Goal: Transaction & Acquisition: Download file/media

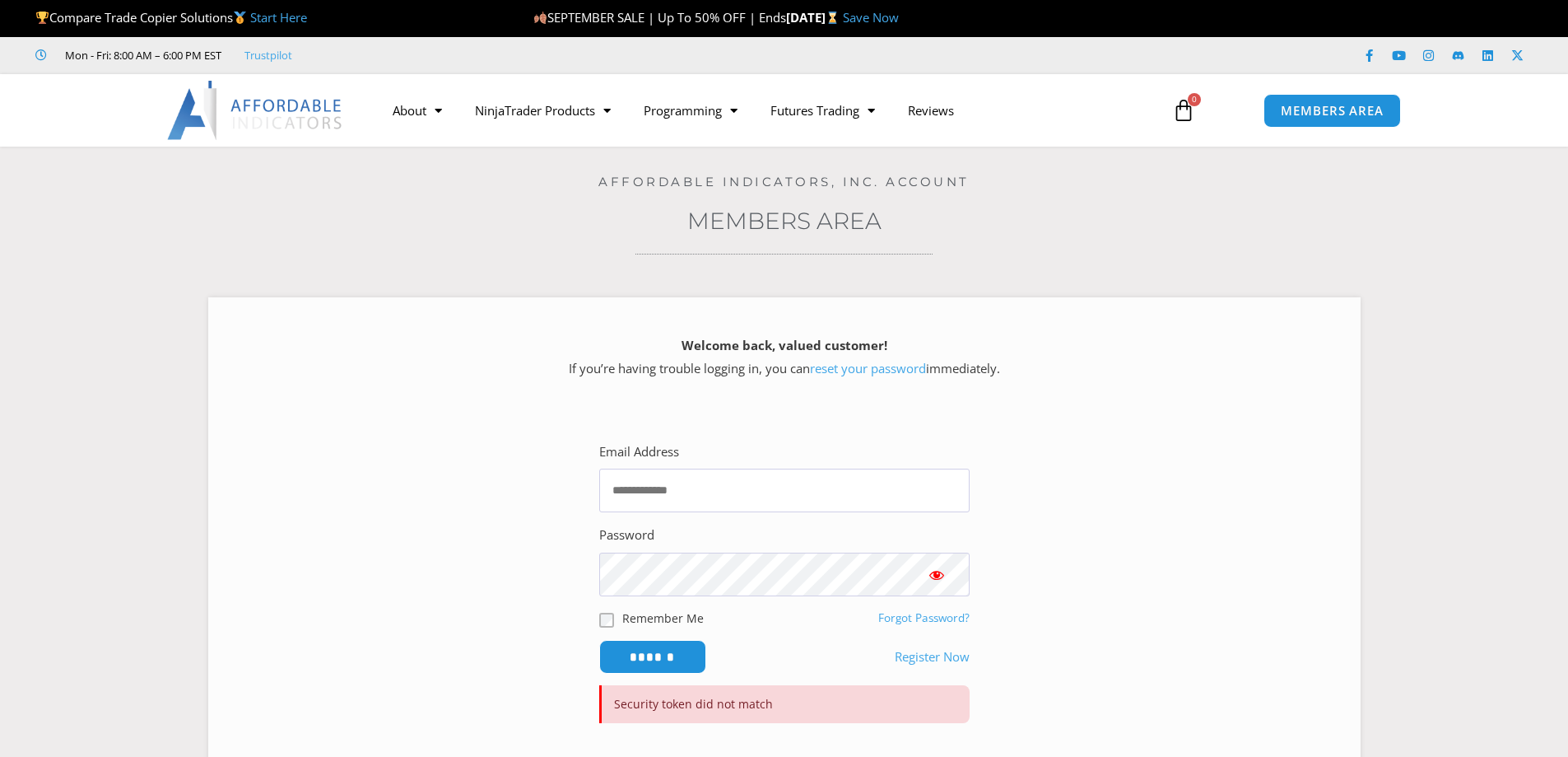
type input "**********"
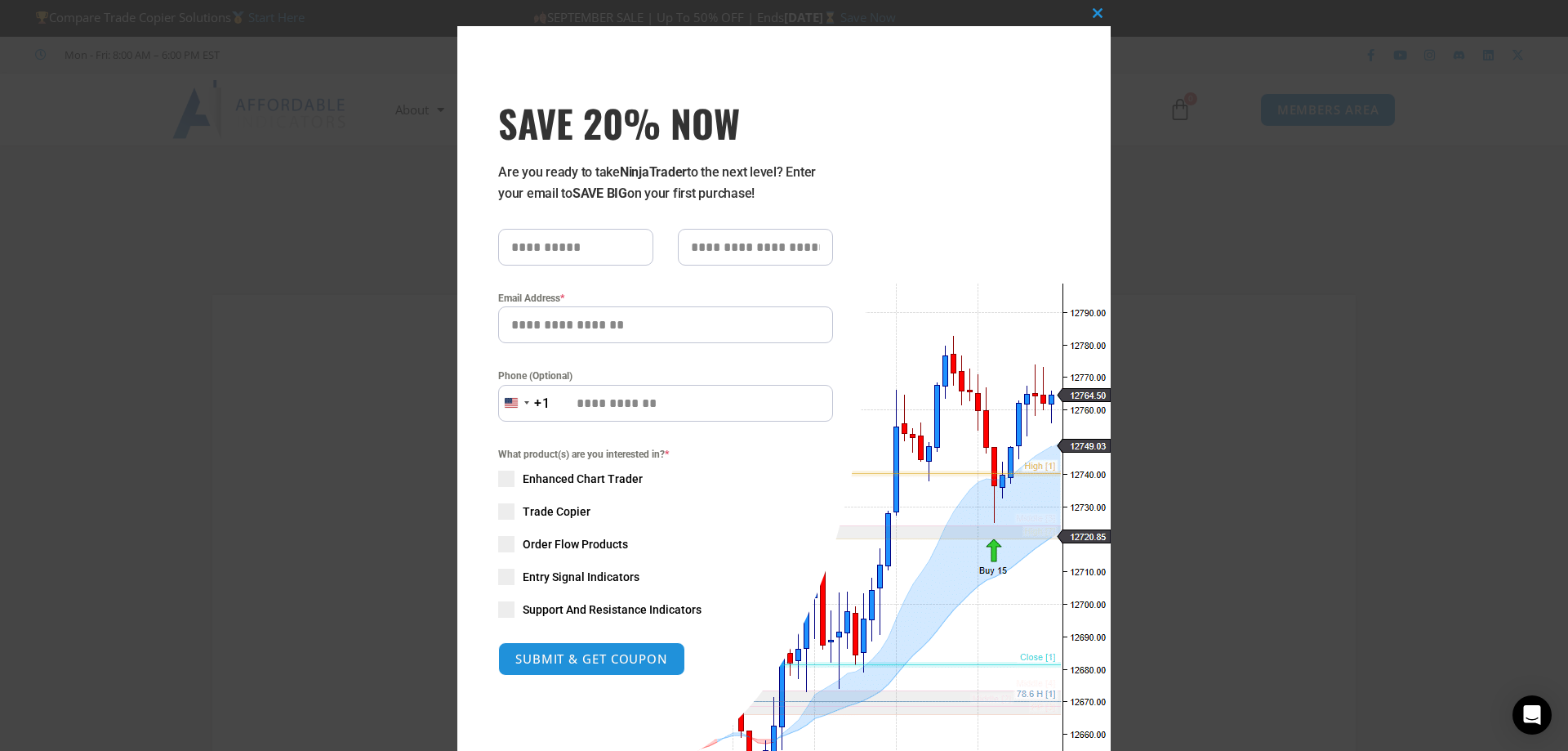
click at [1342, 26] on div at bounding box center [784, 37] width 1568 height 73
click at [1086, 13] on span "SAVE 20% NOW popup" at bounding box center [1097, 13] width 26 height 10
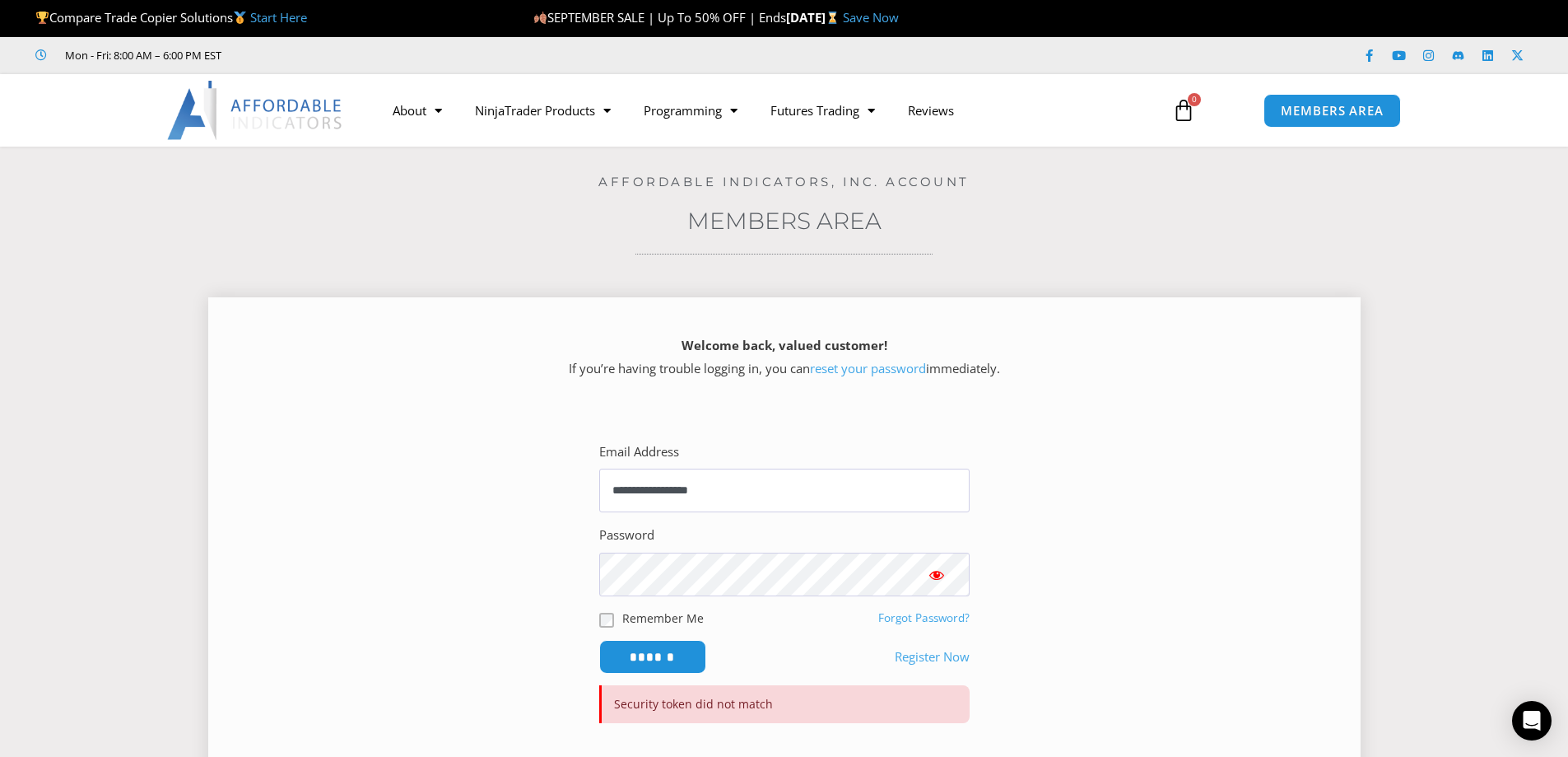
click at [929, 577] on span "Show password" at bounding box center [937, 575] width 17 height 17
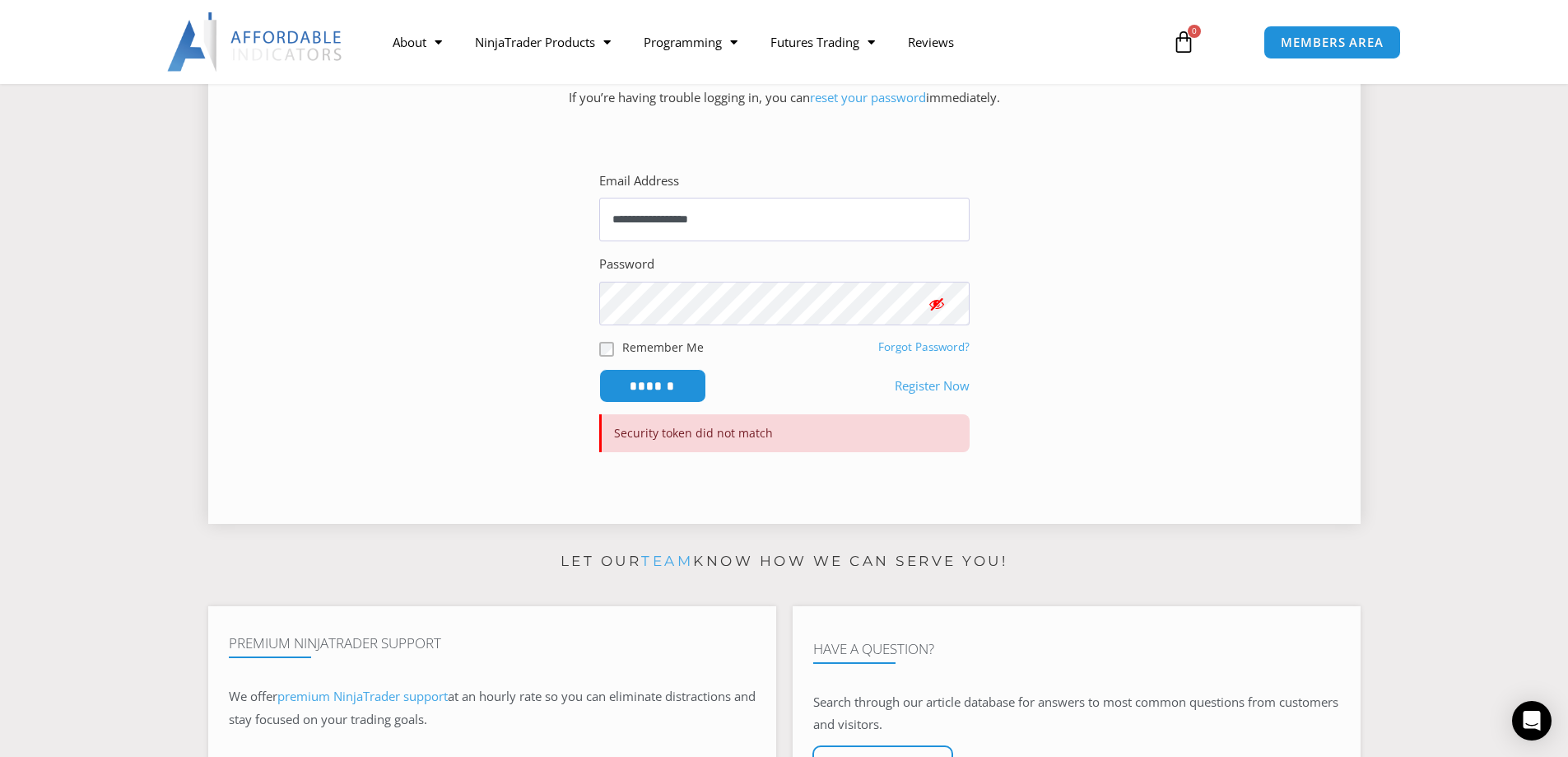
scroll to position [329, 0]
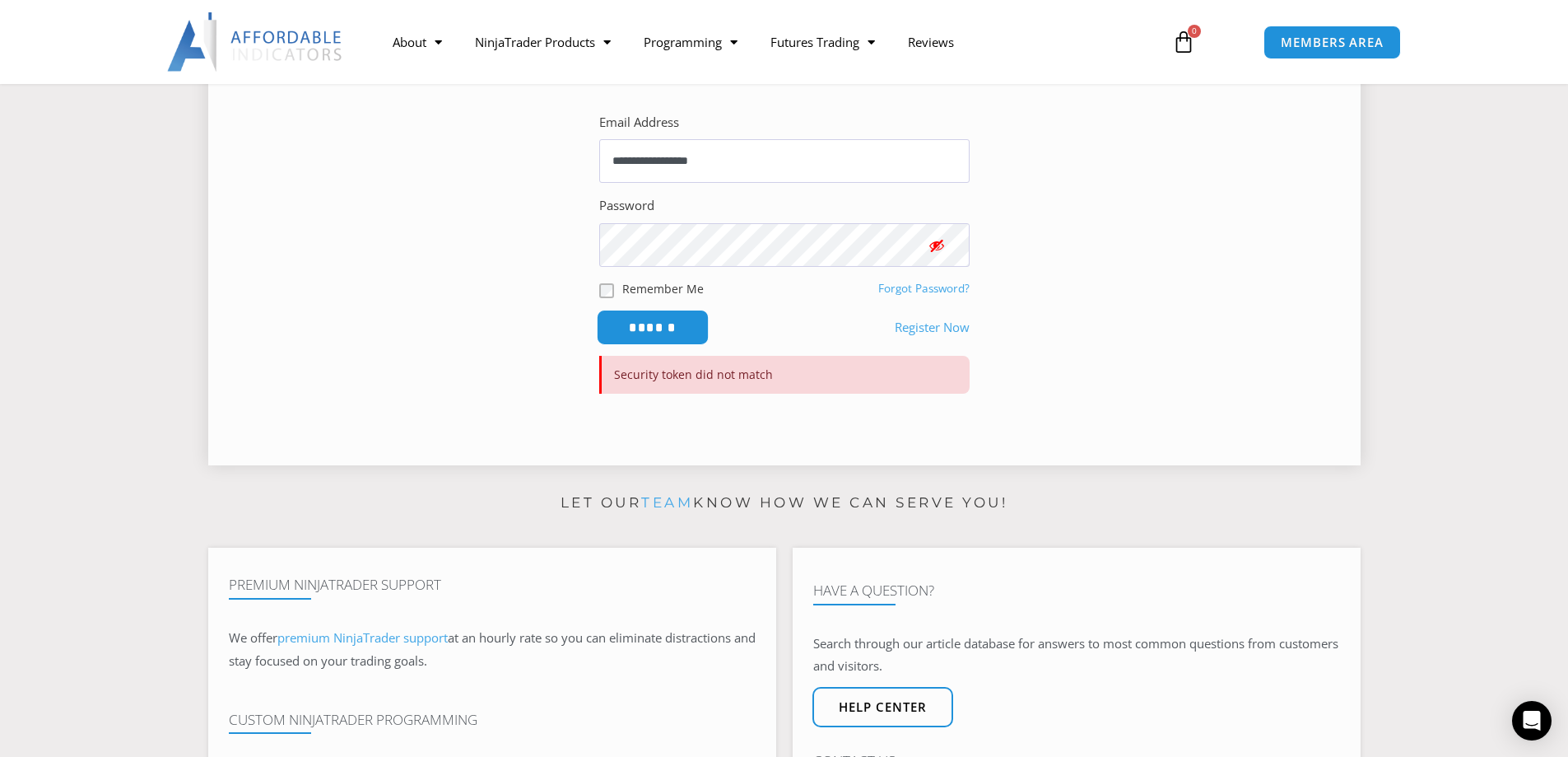
click at [648, 326] on input "******" at bounding box center [653, 328] width 113 height 35
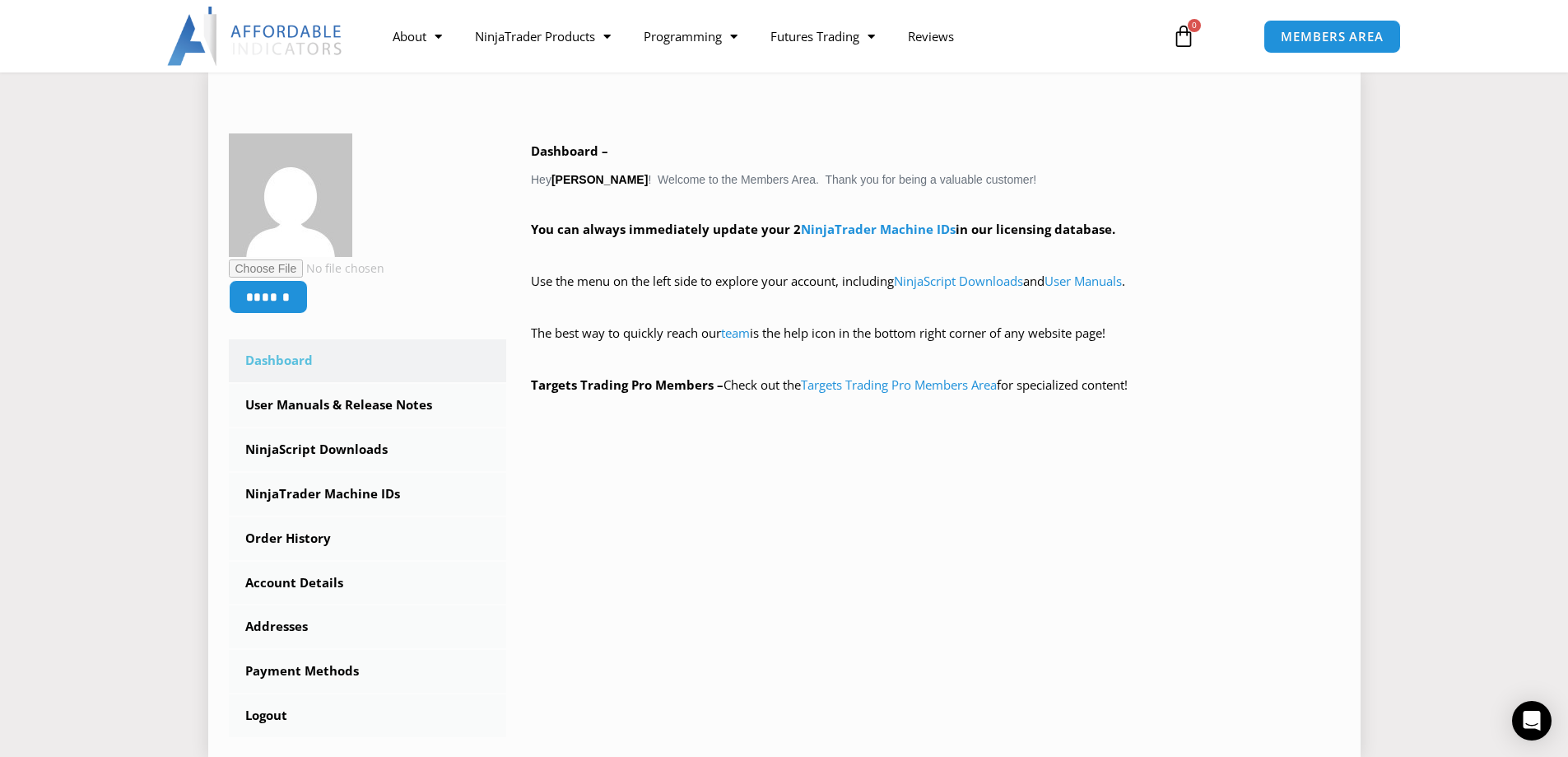
scroll to position [247, 0]
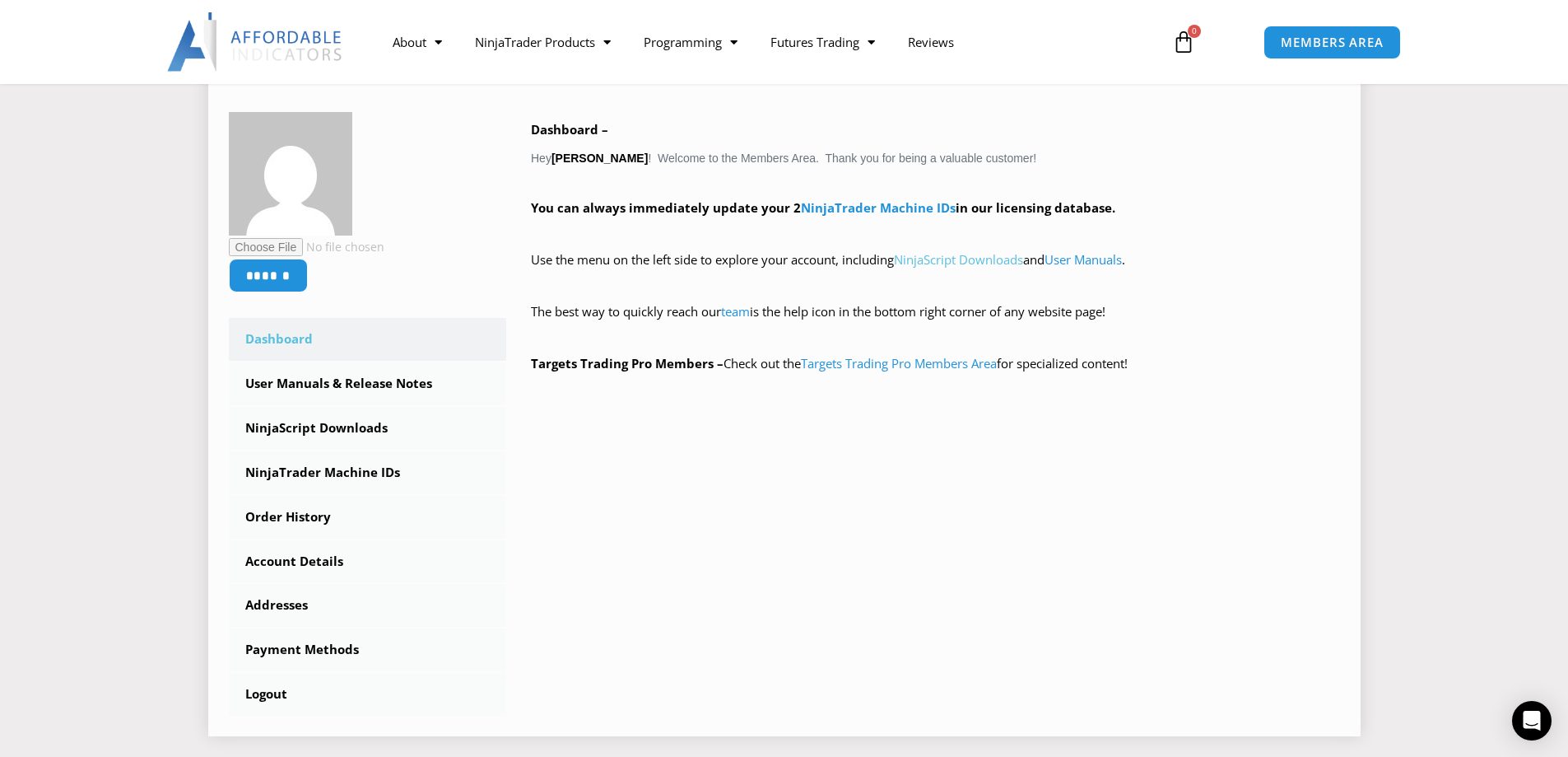
click at [958, 262] on link "NinjaScript Downloads" at bounding box center [959, 260] width 129 height 17
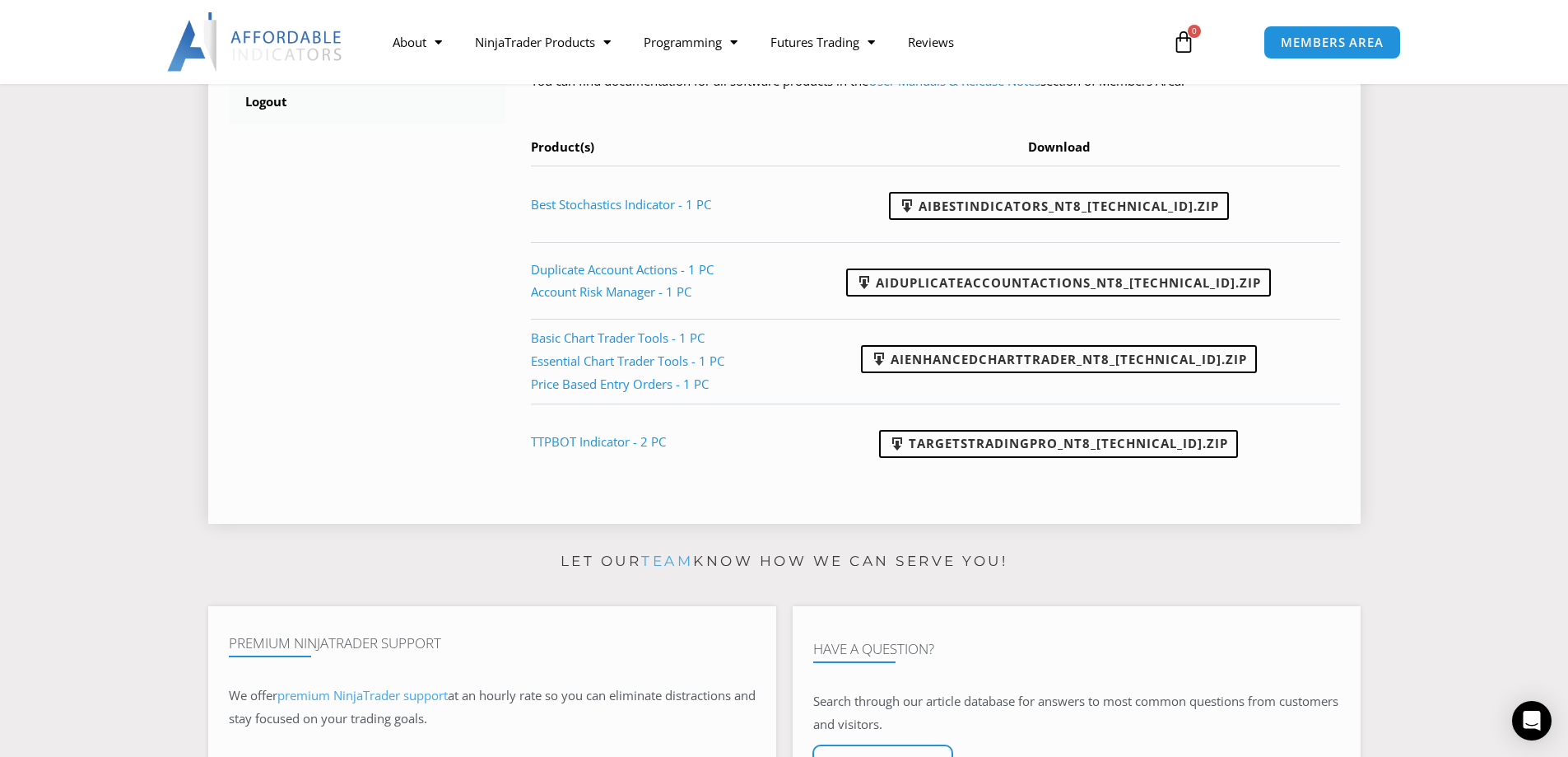
scroll to position [823, 0]
click at [590, 286] on link "Account Risk Manager - 1 PC" at bounding box center [611, 291] width 160 height 17
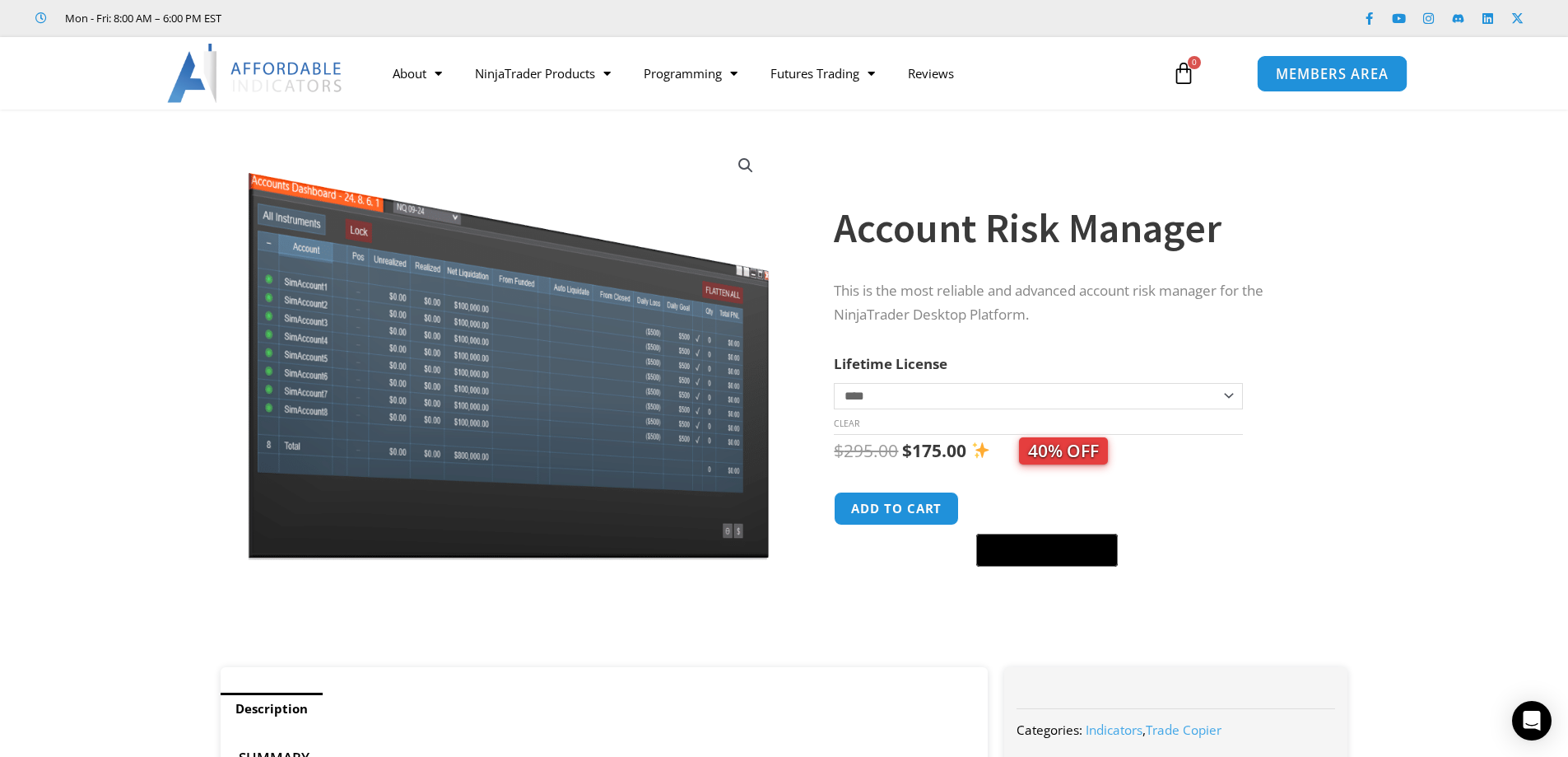
click at [1340, 71] on span "MEMBERS AREA" at bounding box center [1332, 73] width 113 height 14
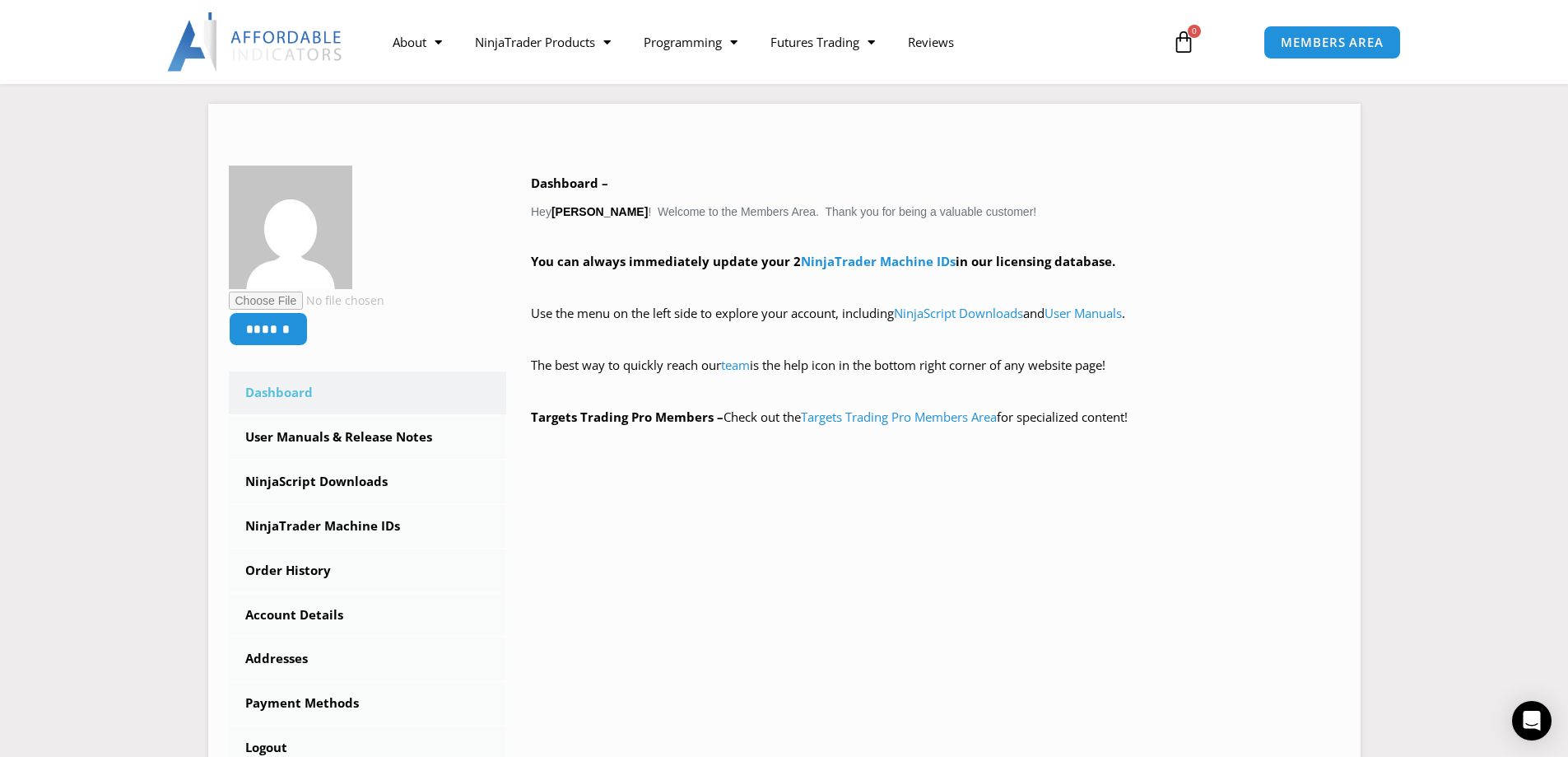
scroll to position [247, 0]
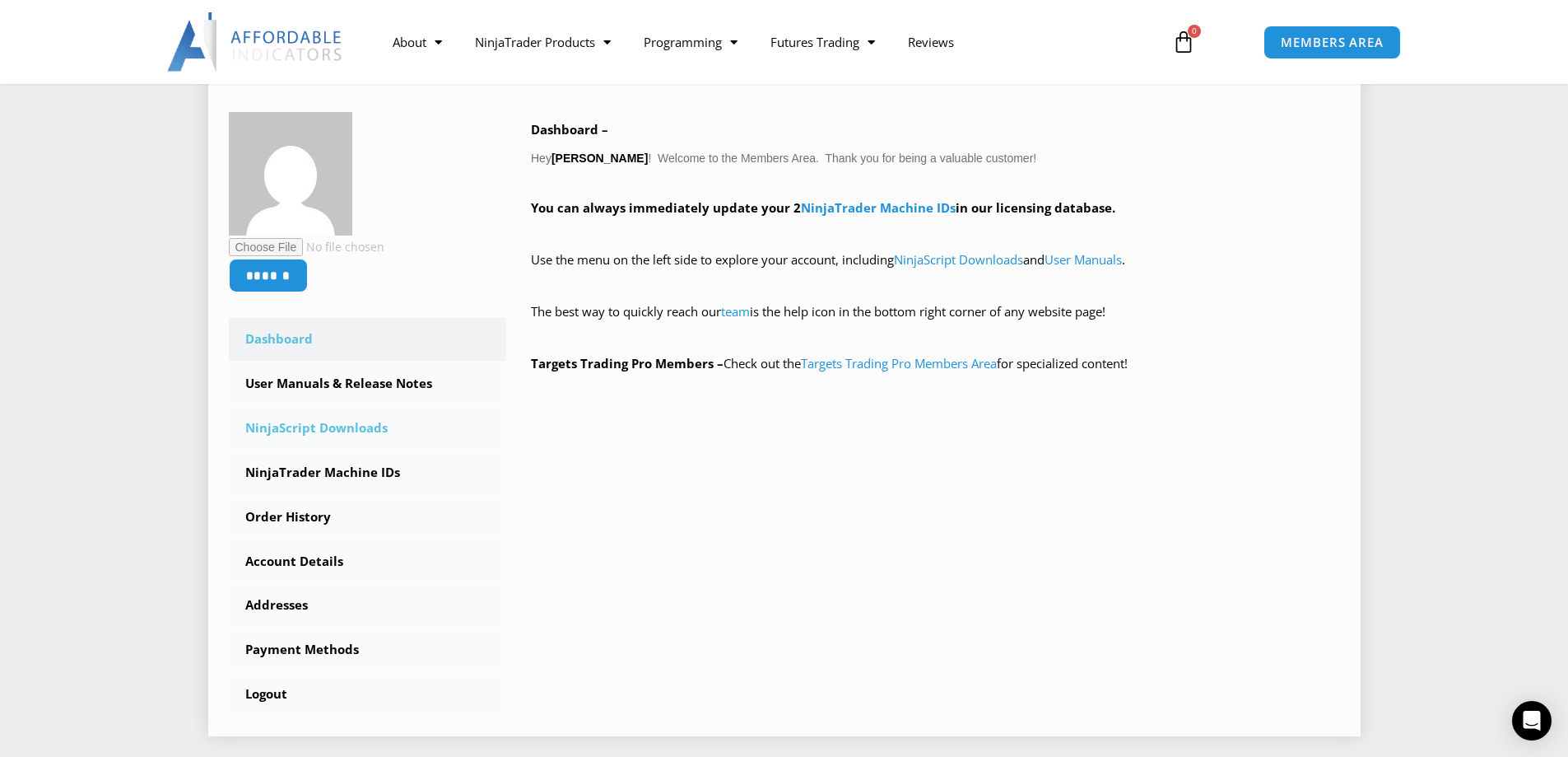
click at [313, 429] on link "NinjaScript Downloads" at bounding box center [368, 428] width 278 height 43
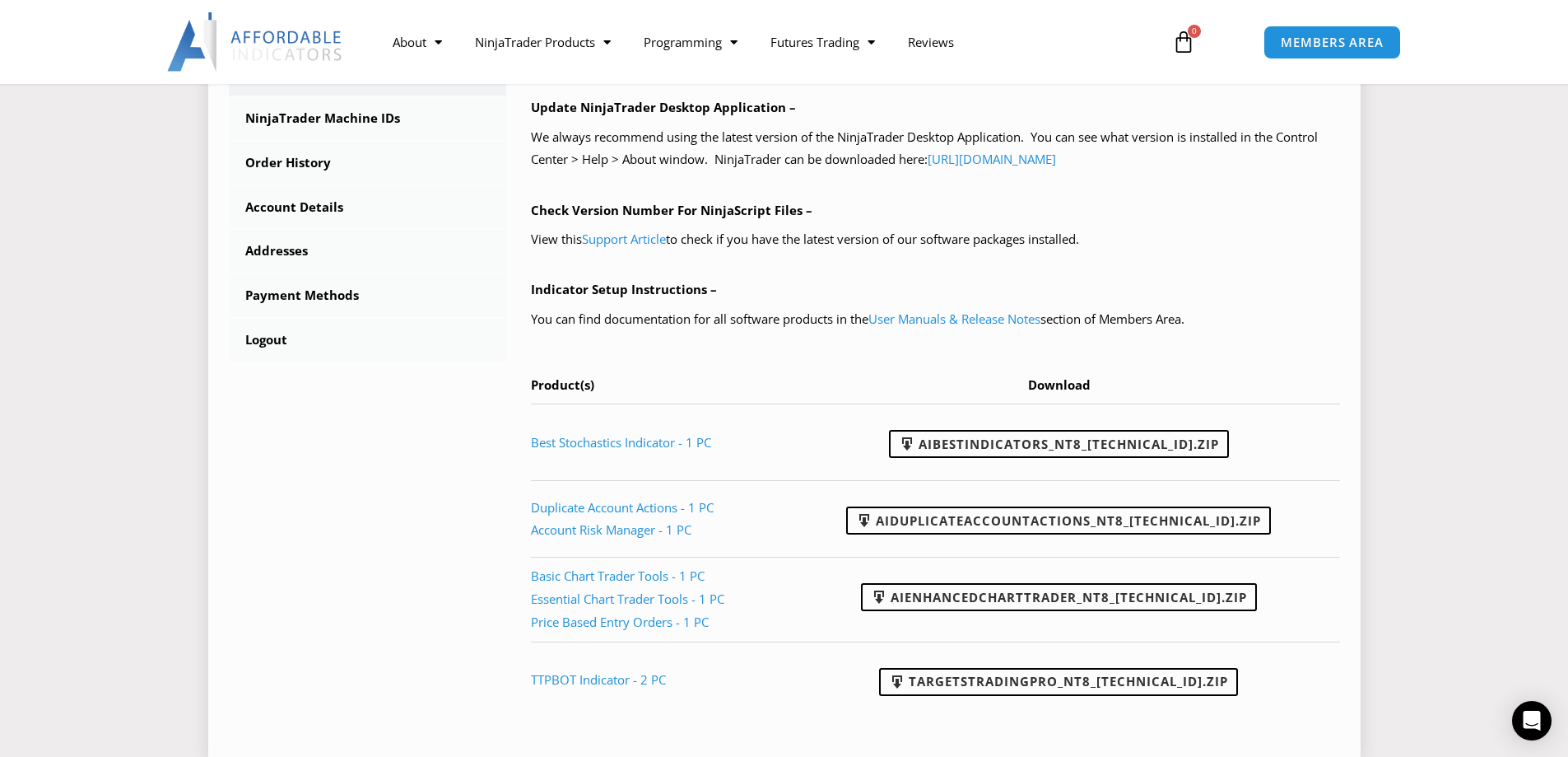
scroll to position [741, 0]
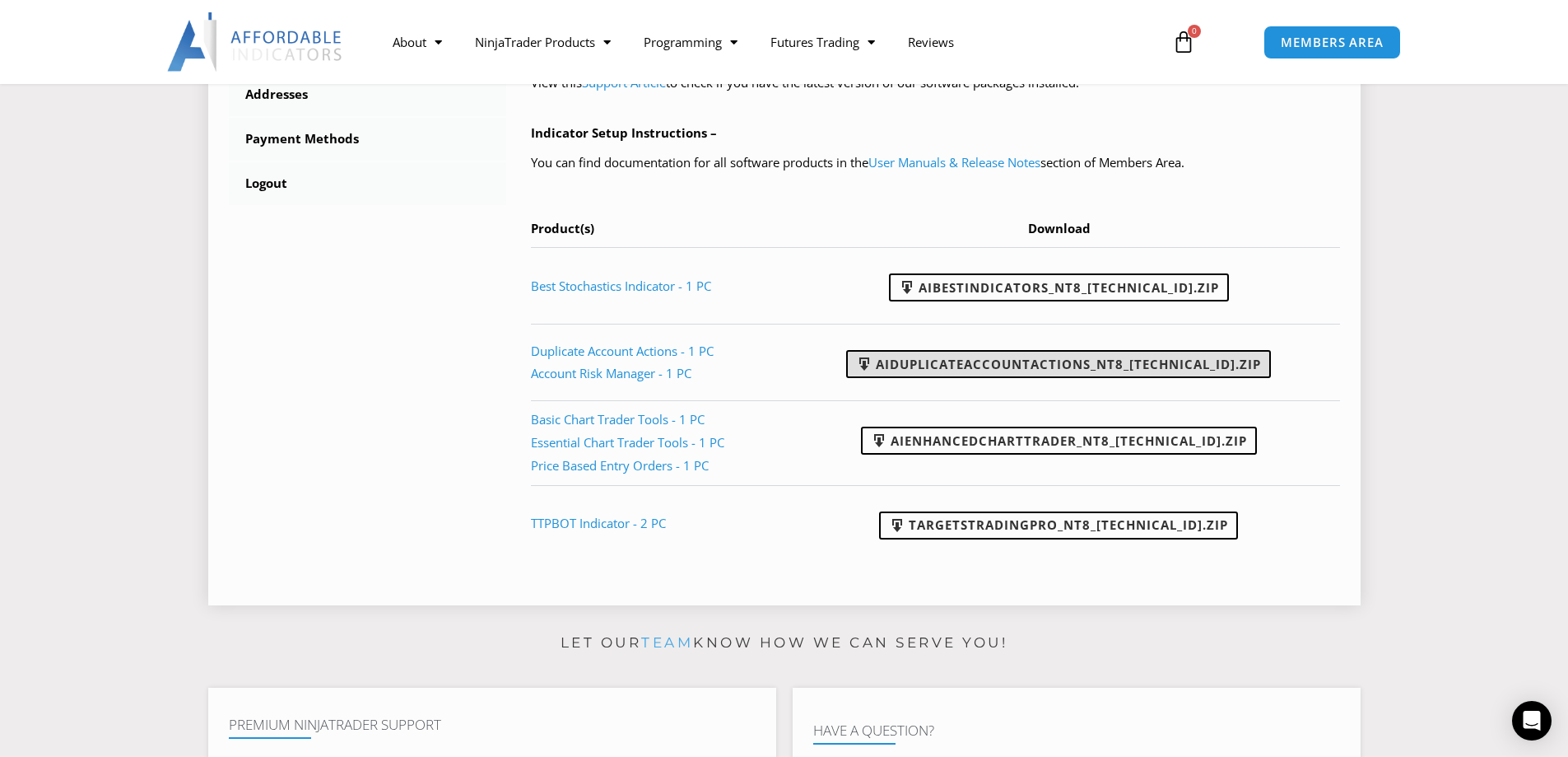
click at [1025, 364] on link "AIDuplicateAccountActions_NT8_[TECHNICAL_ID].zip" at bounding box center [1059, 364] width 425 height 28
